Goal: Task Accomplishment & Management: Use online tool/utility

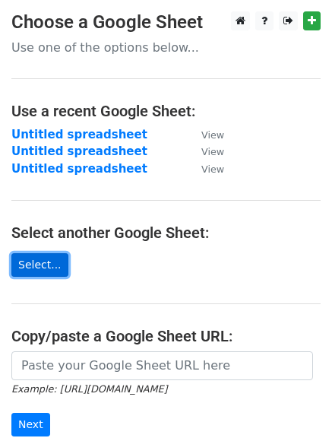
click at [37, 263] on link "Select..." at bounding box center [39, 265] width 57 height 24
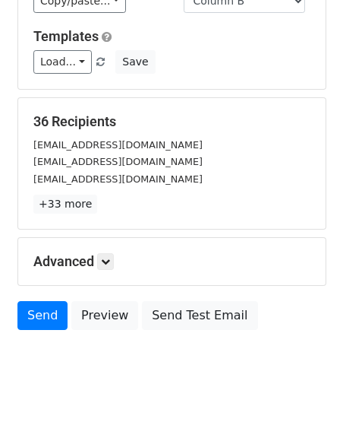
scroll to position [134, 0]
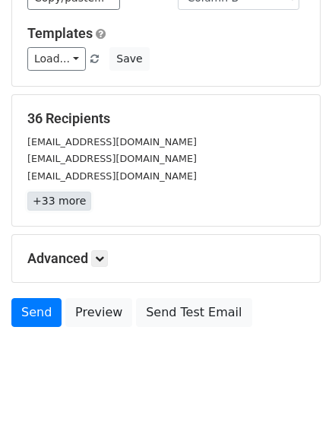
click at [58, 201] on link "+33 more" at bounding box center [59, 200] width 64 height 19
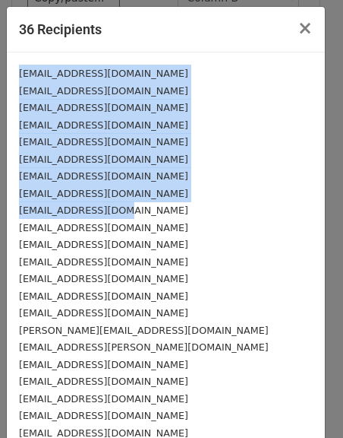
drag, startPoint x: 17, startPoint y: 71, endPoint x: 126, endPoint y: 215, distance: 180.7
click at [126, 215] on div "greenplc@yahoo.com khshalabi@condor.dz ehqebyycje@privaterelay.appleid.com lamb…" at bounding box center [166, 380] width 318 height 657
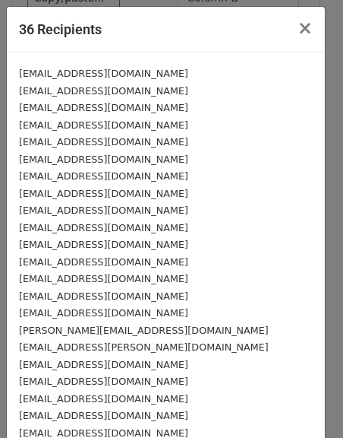
click at [205, 239] on div "elisavetadraganova@gmail.com" at bounding box center [166, 244] width 294 height 17
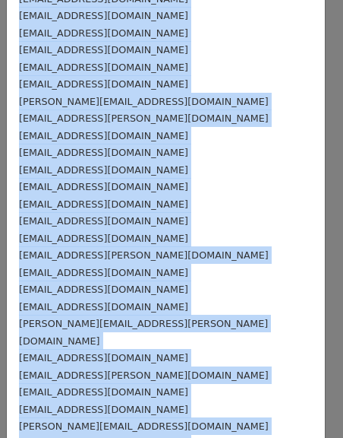
scroll to position [315, 0]
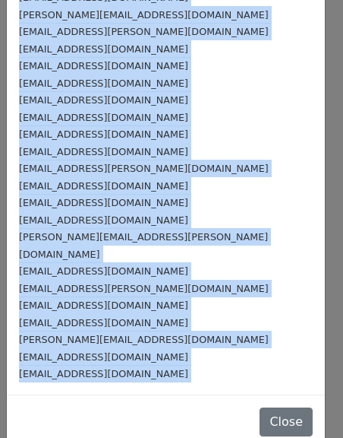
drag, startPoint x: 14, startPoint y: 71, endPoint x: 125, endPoint y: 385, distance: 333.5
click at [125, 385] on div "36 Recipients × greenplc@yahoo.com khshalabi@condor.dz ehqebyycje@privaterelay.…" at bounding box center [166, 70] width 320 height 758
copy form "greenplc@yahoo.com khshalabi@condor.dz ehqebyycje@privaterelay.appleid.com lamb…"
